Goal: Information Seeking & Learning: Check status

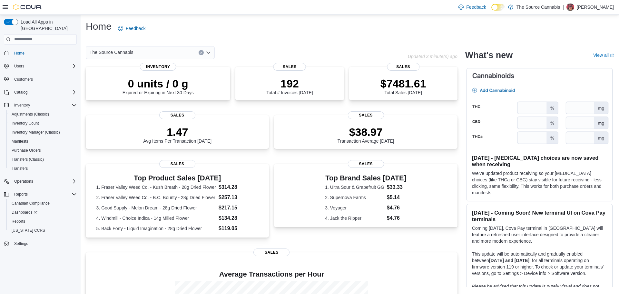
click at [34, 190] on div "Reports" at bounding box center [44, 194] width 65 height 8
click at [73, 192] on icon "Complex example" at bounding box center [74, 194] width 5 height 5
click at [26, 217] on link "Reports" at bounding box center [18, 221] width 19 height 8
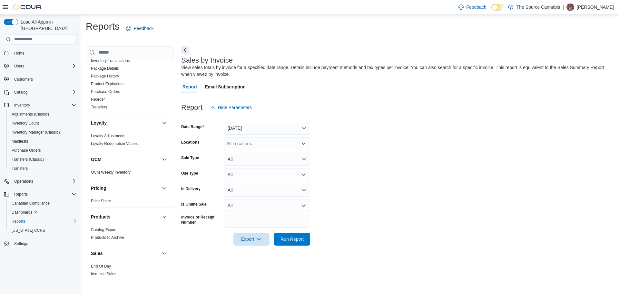
scroll to position [401, 0]
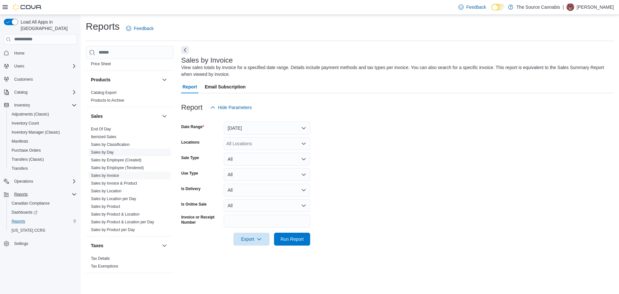
click at [115, 152] on span "Sales by Day" at bounding box center [129, 152] width 83 height 8
click at [116, 151] on span "Sales by Day" at bounding box center [129, 152] width 83 height 8
click at [103, 152] on link "Sales by Day" at bounding box center [102, 152] width 23 height 5
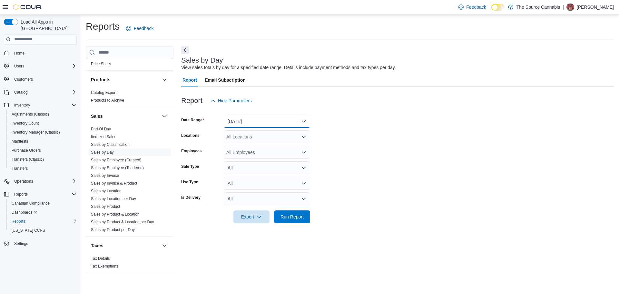
click at [301, 123] on button "[DATE]" at bounding box center [267, 121] width 86 height 13
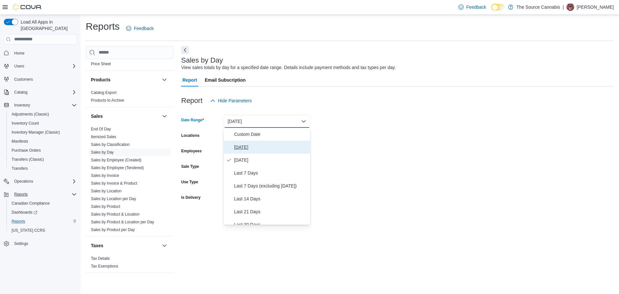
click at [261, 149] on span "[DATE]" at bounding box center [271, 147] width 74 height 8
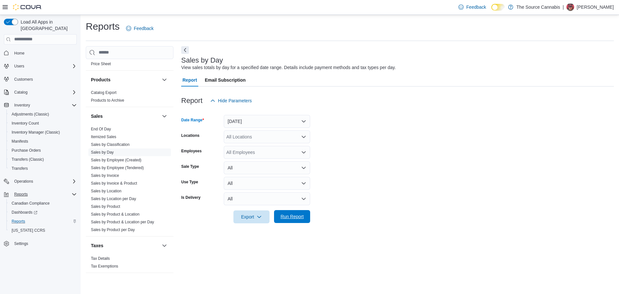
click at [295, 213] on span "Run Report" at bounding box center [292, 216] width 23 height 6
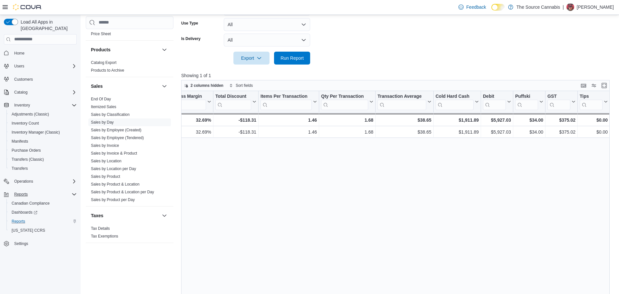
scroll to position [0, 433]
